Goal: Navigation & Orientation: Find specific page/section

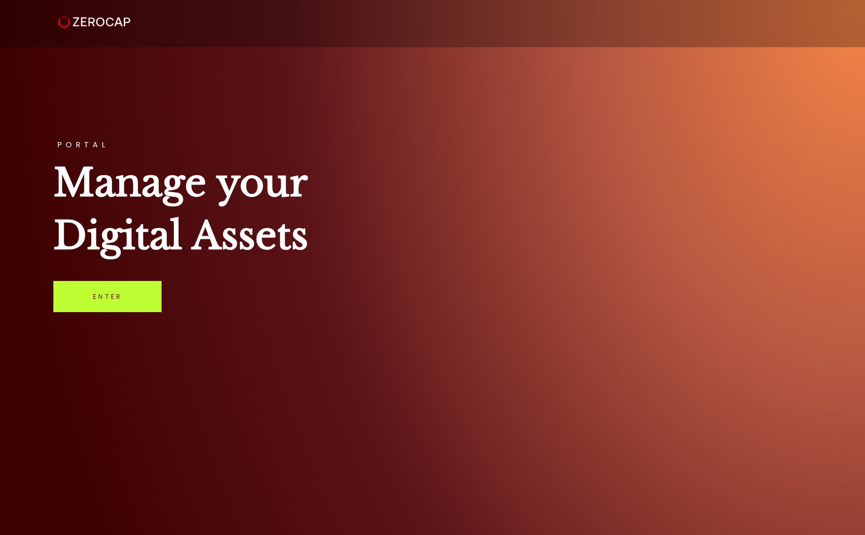
click at [114, 304] on link "Enter" at bounding box center [107, 296] width 108 height 31
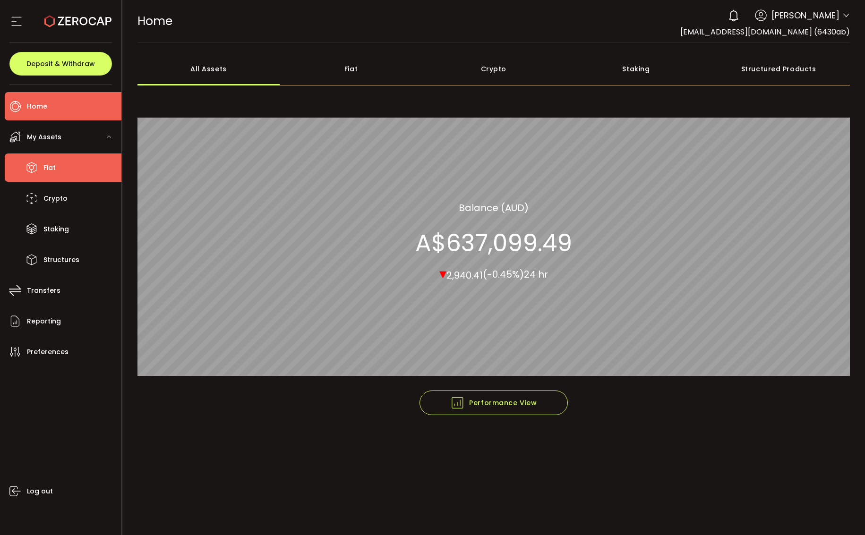
click at [50, 168] on span "Fiat" at bounding box center [49, 168] width 12 height 14
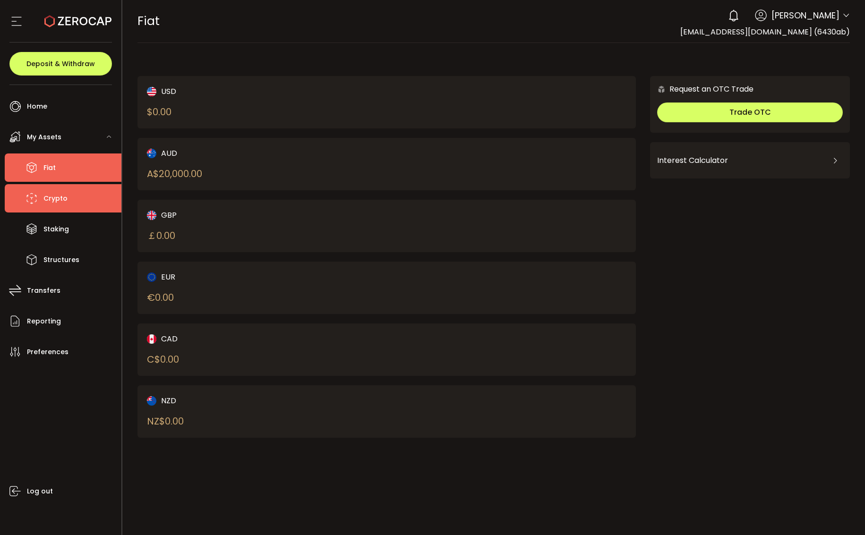
click at [54, 197] on span "Crypto" at bounding box center [55, 199] width 24 height 14
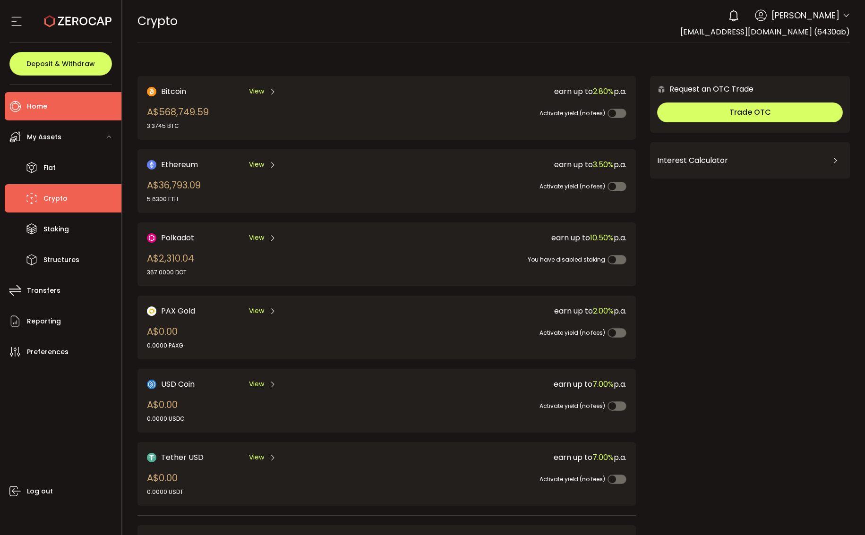
click at [37, 105] on span "Home" at bounding box center [37, 107] width 20 height 14
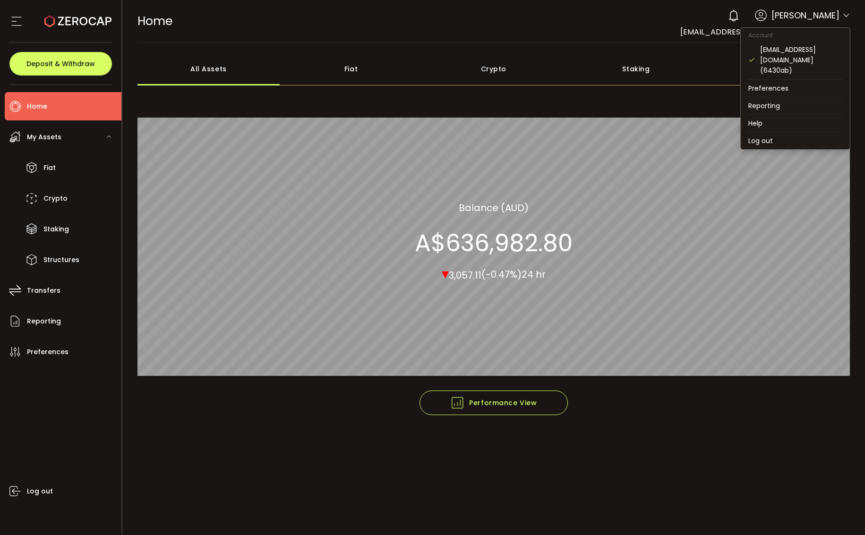
click at [848, 15] on icon at bounding box center [846, 16] width 8 height 8
click at [764, 132] on li "Log out" at bounding box center [795, 140] width 109 height 17
